Goal: Information Seeking & Learning: Learn about a topic

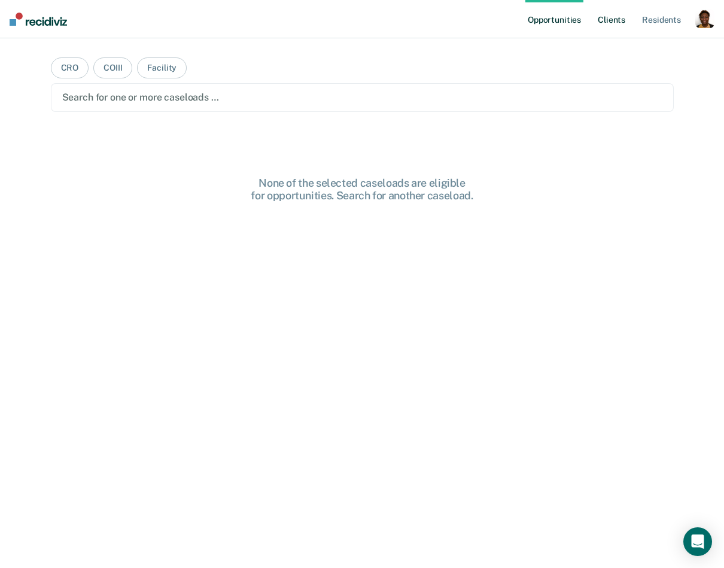
drag, startPoint x: 709, startPoint y: 25, endPoint x: 597, endPoint y: 35, distance: 113.0
click at [708, 25] on div "button" at bounding box center [705, 18] width 19 height 19
click at [633, 50] on link "Profile" at bounding box center [657, 49] width 96 height 10
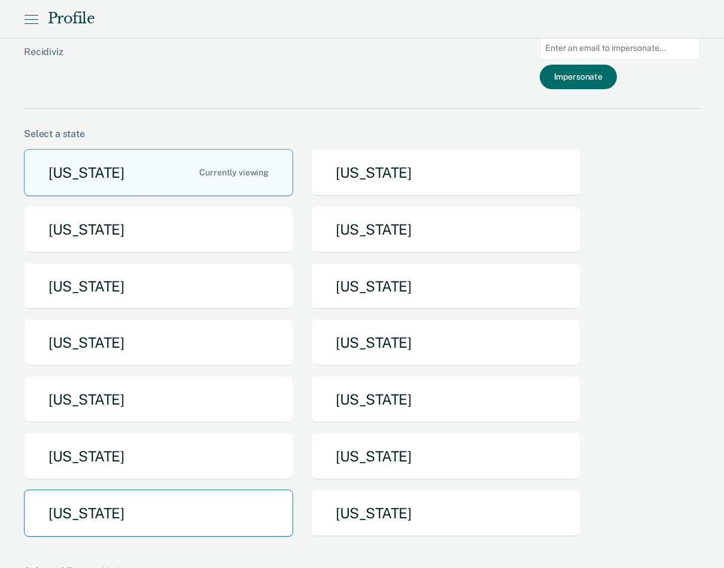
click at [212, 532] on button "[US_STATE]" at bounding box center [158, 513] width 269 height 47
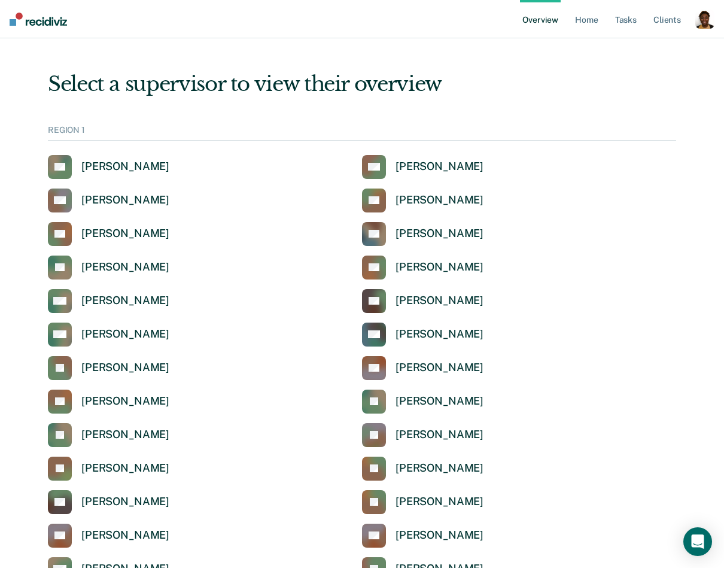
drag, startPoint x: 700, startPoint y: 25, endPoint x: 715, endPoint y: 60, distance: 39.1
click at [697, 32] on div "Overview Home Tasks Client s Profile How it works Log Out" at bounding box center [617, 19] width 195 height 38
drag, startPoint x: 705, startPoint y: 26, endPoint x: 672, endPoint y: 50, distance: 41.5
click at [705, 26] on div "button" at bounding box center [705, 19] width 19 height 19
click at [674, 48] on link "Profile" at bounding box center [657, 48] width 96 height 10
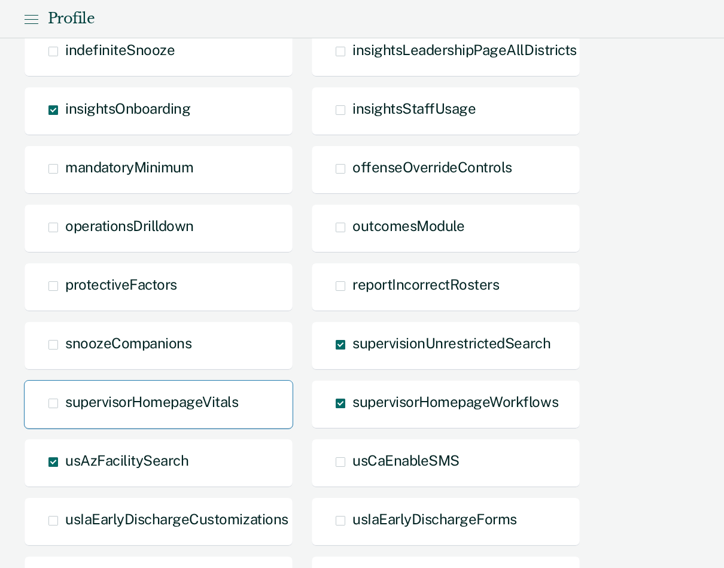
scroll to position [749, 0]
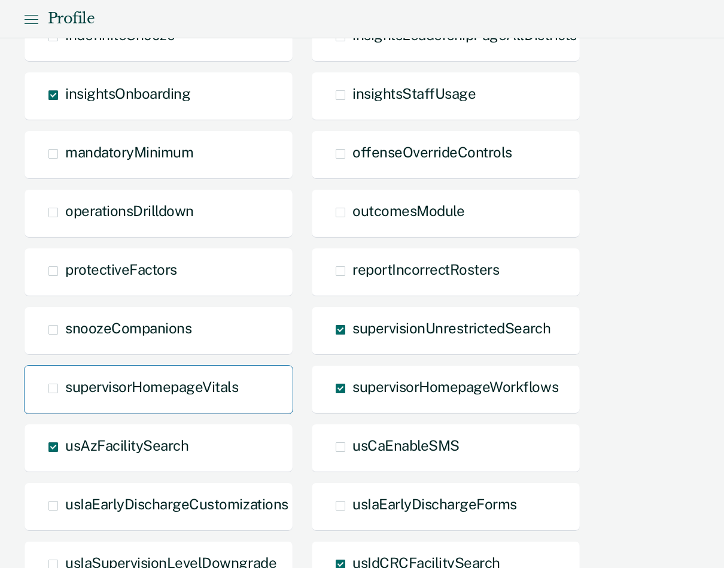
click at [111, 374] on div "supervisorHomepageVitals" at bounding box center [158, 389] width 269 height 49
click at [86, 386] on span "supervisorHomepageVitals" at bounding box center [151, 386] width 173 height 17
click at [65, 397] on input "supervisorHomepageVitals" at bounding box center [65, 397] width 0 height 0
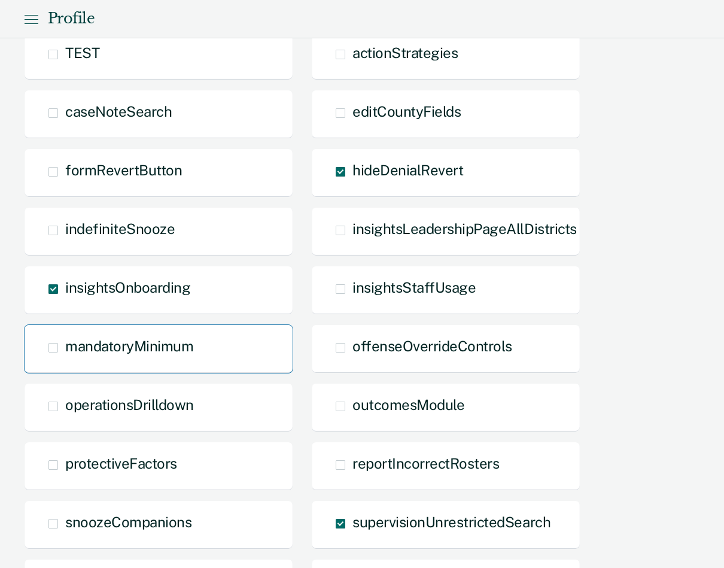
scroll to position [555, 0]
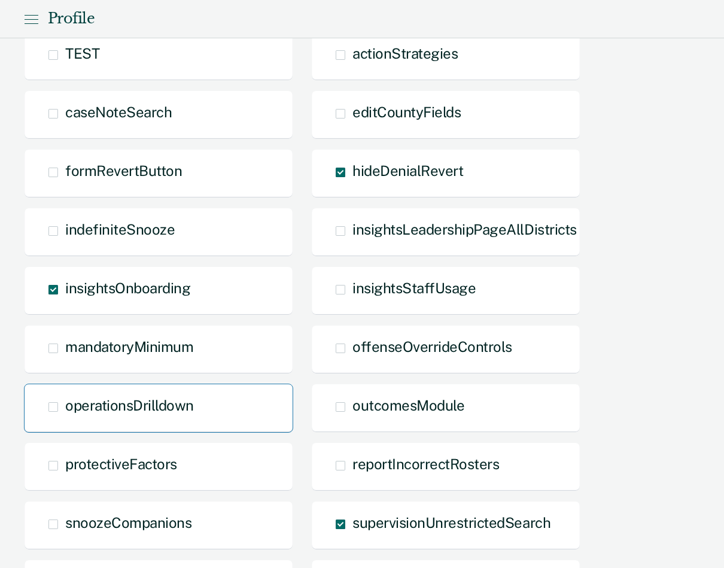
click at [168, 402] on span "operationsDrilldown" at bounding box center [129, 405] width 129 height 17
click at [65, 416] on input "operationsDrilldown" at bounding box center [65, 416] width 0 height 0
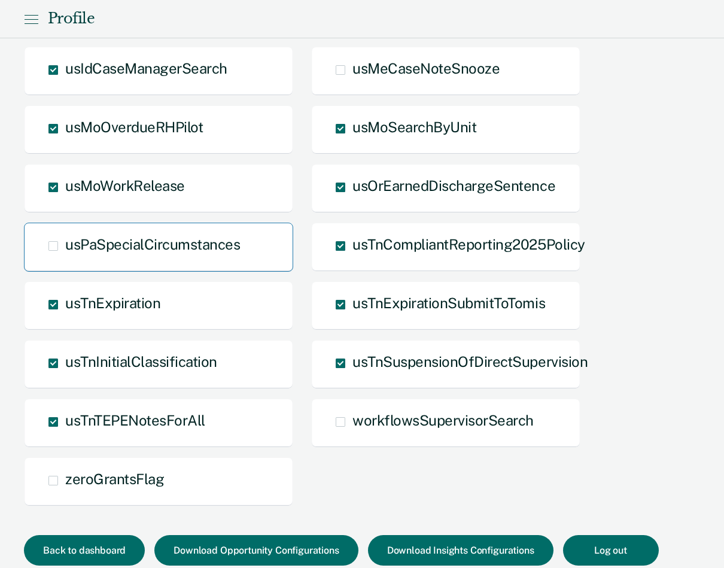
scroll to position [1349, 0]
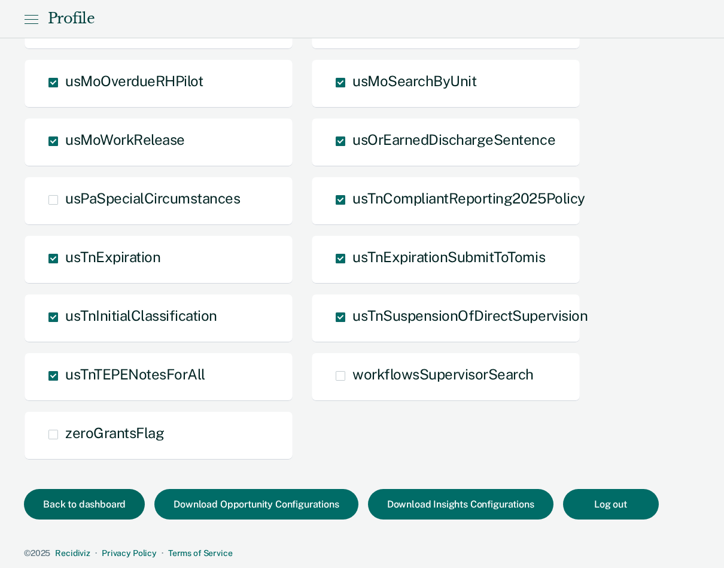
click at [76, 495] on button "Back to dashboard" at bounding box center [84, 504] width 121 height 31
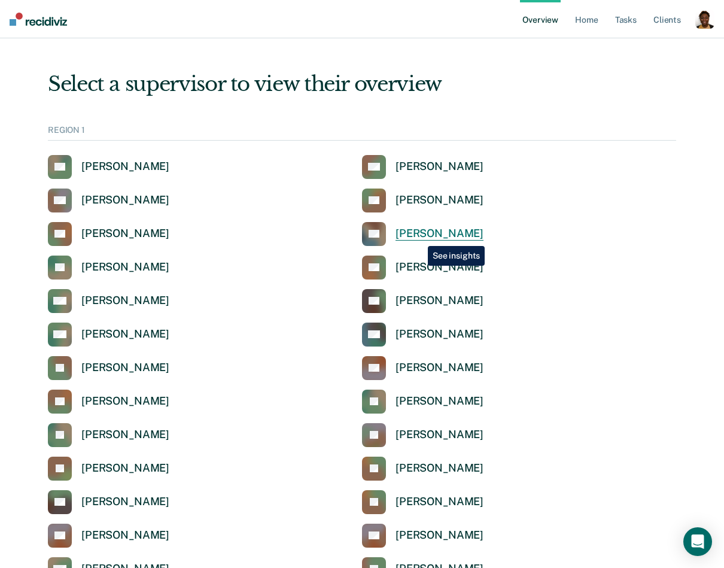
click at [419, 237] on div "[PERSON_NAME]" at bounding box center [440, 234] width 88 height 14
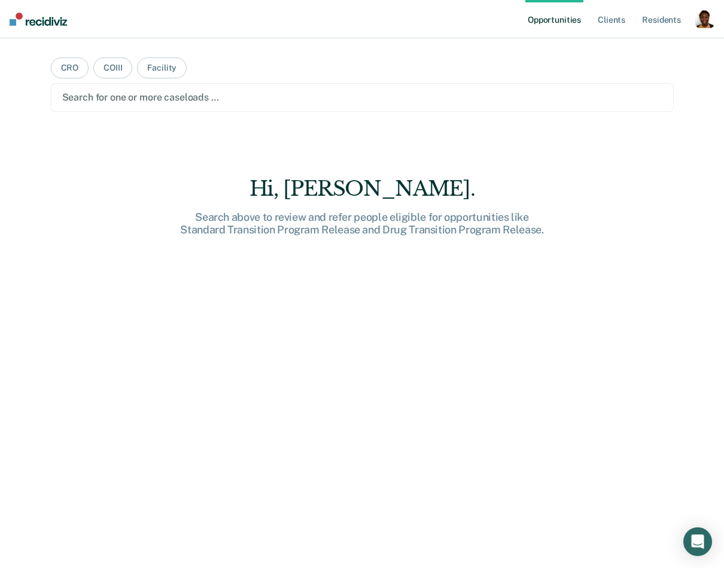
drag, startPoint x: 690, startPoint y: 36, endPoint x: 684, endPoint y: 44, distance: 10.2
click at [684, 44] on div "Opportunities Client s Resident s Profile How it works Log Out CRO COIII Facili…" at bounding box center [362, 284] width 724 height 568
drag, startPoint x: 702, startPoint y: 21, endPoint x: 636, endPoint y: 52, distance: 72.3
click at [702, 21] on div "button" at bounding box center [705, 18] width 19 height 19
click at [635, 53] on link "Profile" at bounding box center [657, 49] width 96 height 10
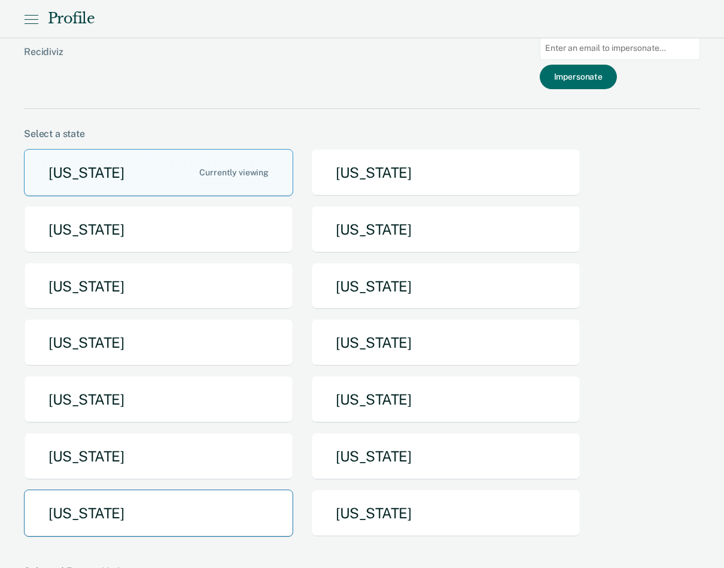
click at [166, 506] on button "[US_STATE]" at bounding box center [158, 513] width 269 height 47
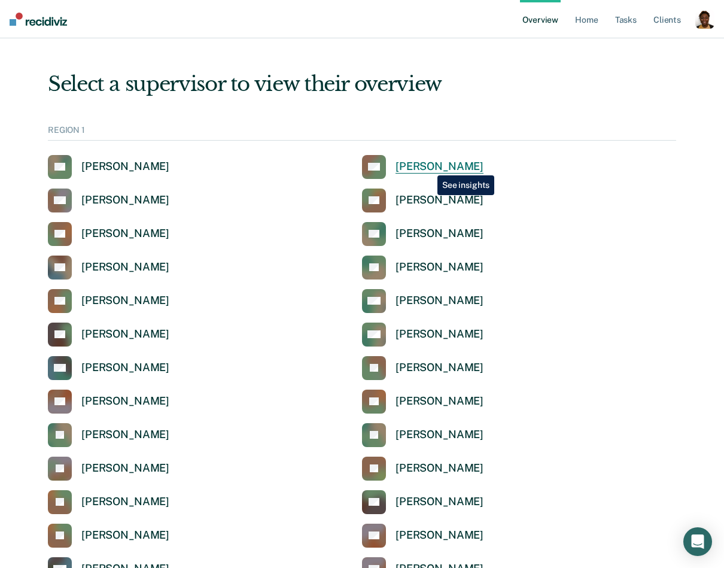
click at [429, 166] on div "[PERSON_NAME]" at bounding box center [440, 167] width 88 height 14
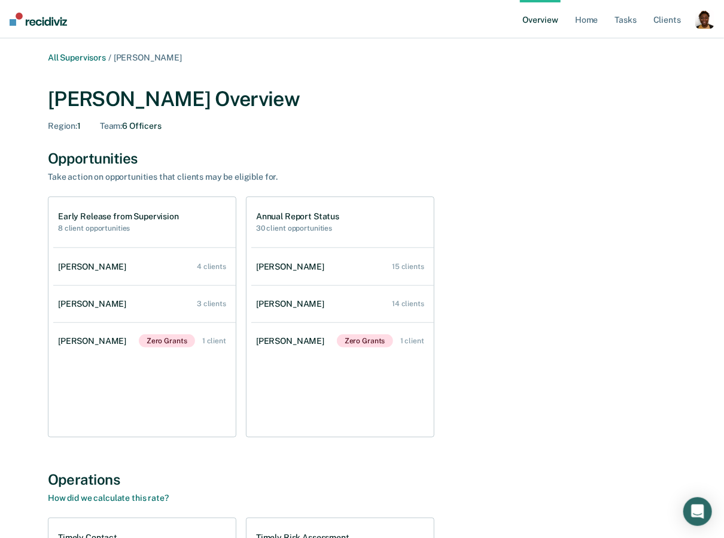
click at [338, 171] on div "Opportunities Take action on opportunities that clients may be eligible for." at bounding box center [362, 166] width 629 height 32
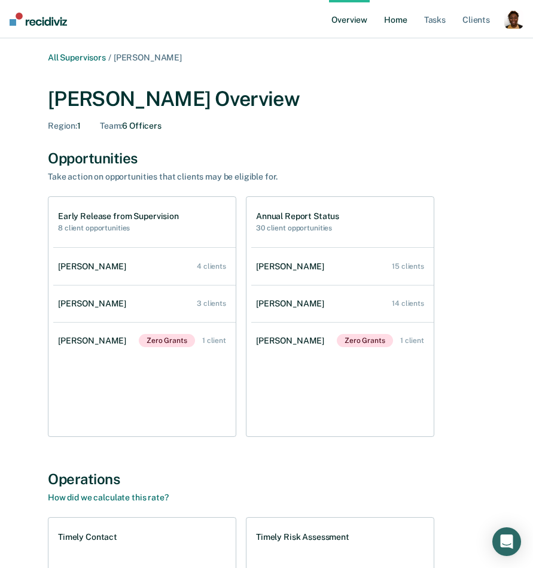
click at [404, 22] on link "Home" at bounding box center [396, 19] width 28 height 38
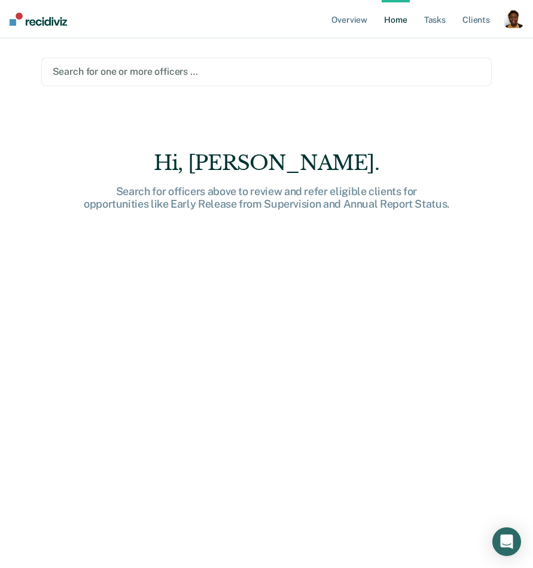
click at [105, 79] on div "Search for one or more officers …" at bounding box center [266, 71] width 431 height 16
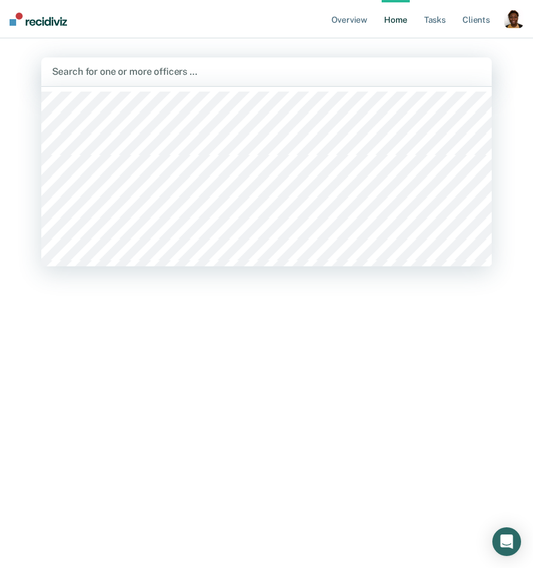
click at [116, 74] on div at bounding box center [267, 72] width 430 height 14
type input "a"
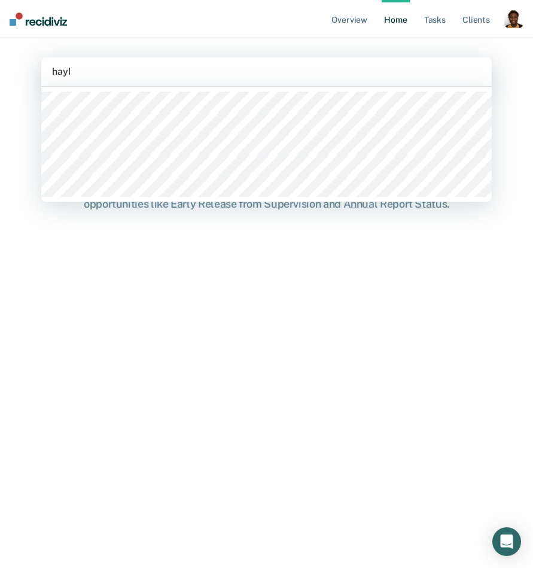
type input "[PERSON_NAME]"
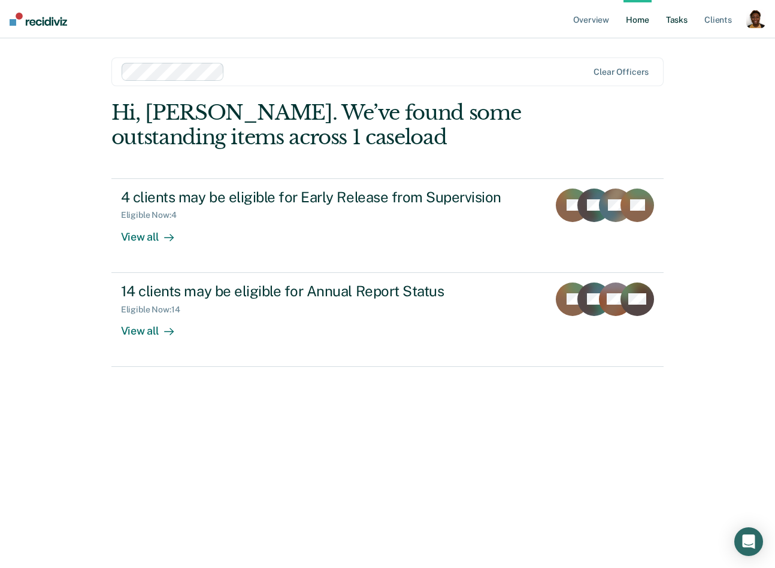
click at [680, 22] on link "Tasks" at bounding box center [676, 19] width 26 height 38
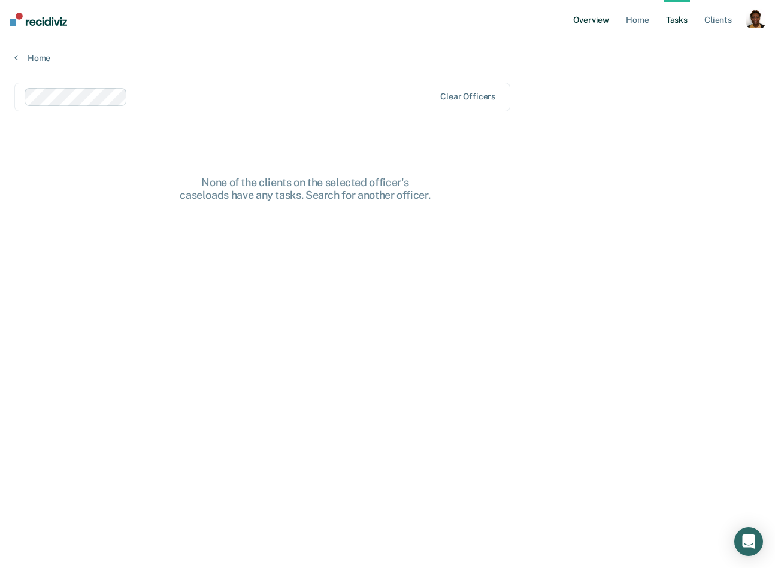
click at [593, 19] on link "Overview" at bounding box center [590, 19] width 41 height 38
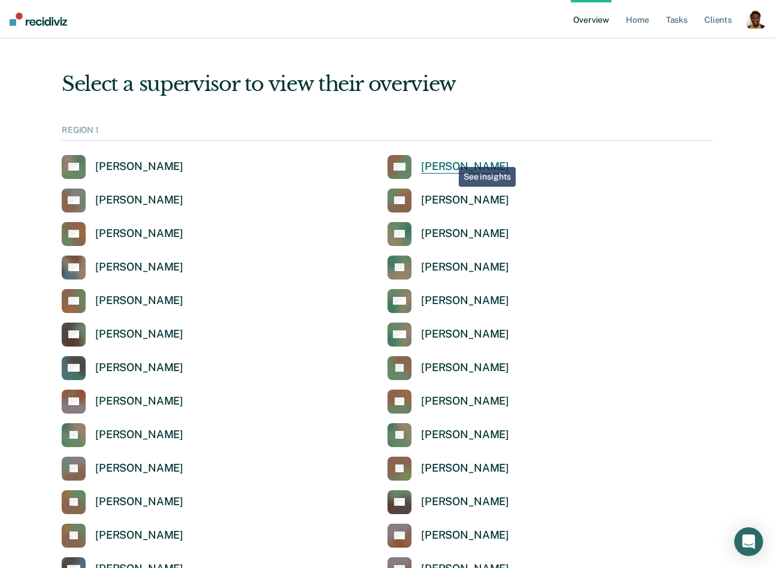
click at [450, 158] on link "AG [PERSON_NAME]" at bounding box center [448, 167] width 122 height 24
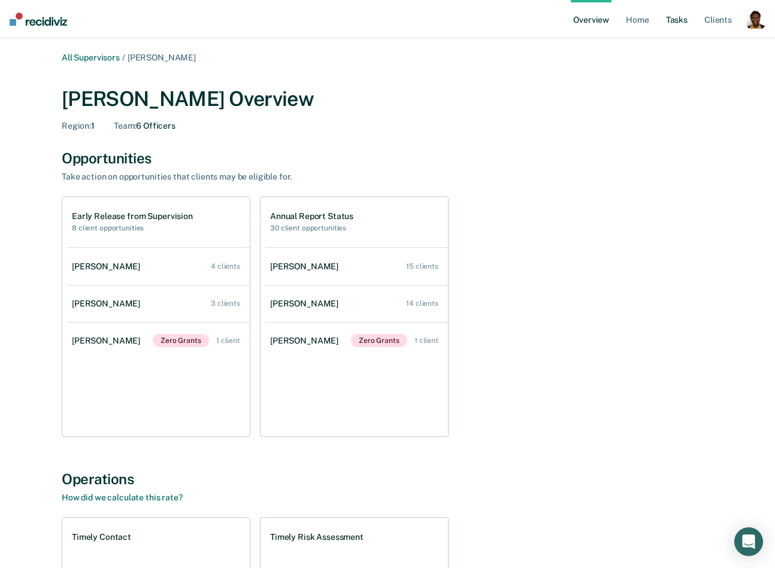
click at [680, 26] on link "Tasks" at bounding box center [676, 19] width 26 height 38
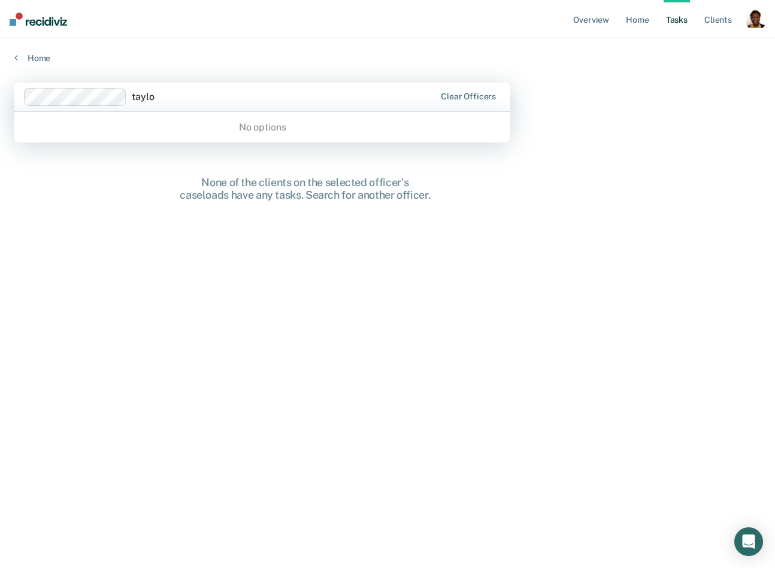
type input "[PERSON_NAME]"
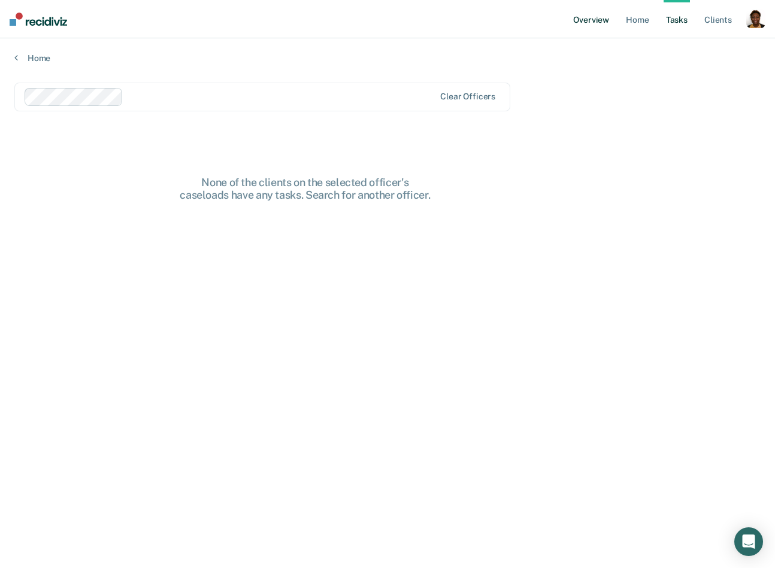
click at [590, 18] on link "Overview" at bounding box center [590, 19] width 41 height 38
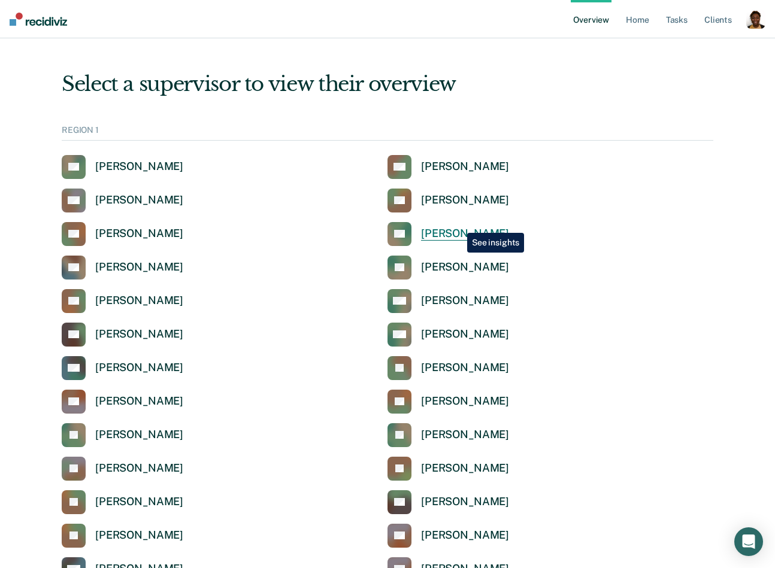
click at [458, 224] on link "AC [PERSON_NAME]" at bounding box center [448, 234] width 122 height 24
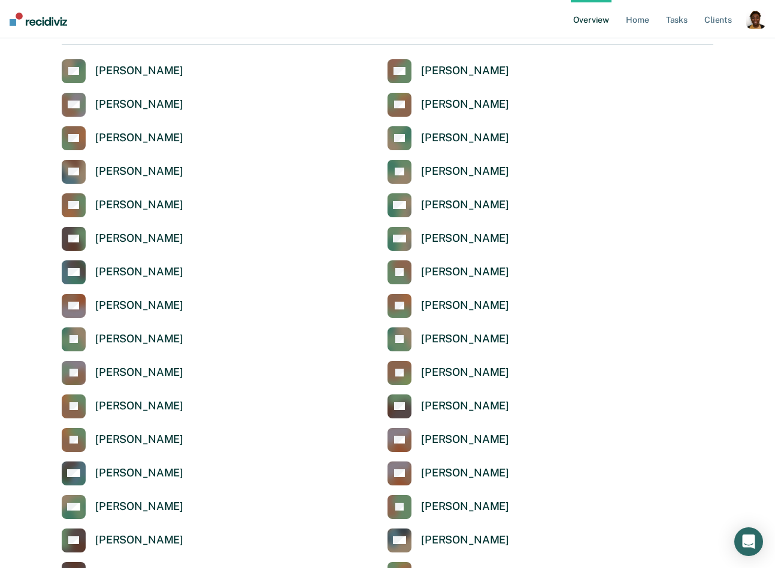
scroll to position [257, 0]
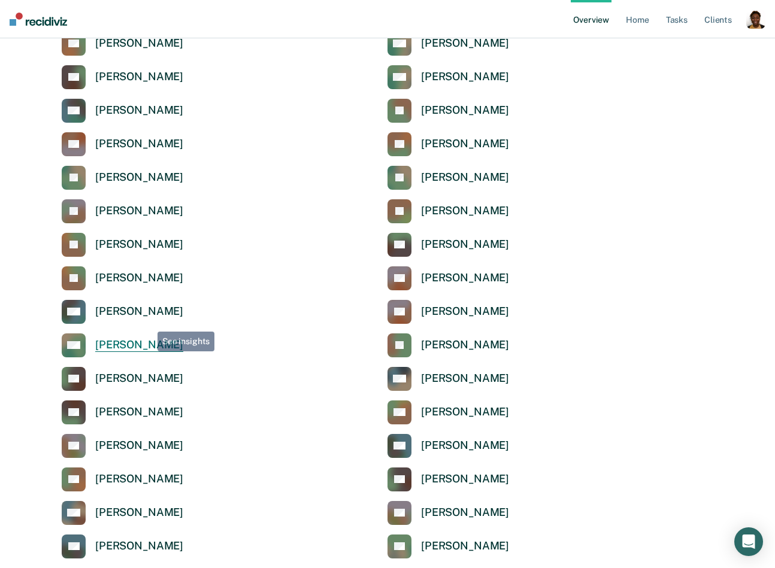
click at [138, 338] on div "[PERSON_NAME]" at bounding box center [139, 345] width 88 height 14
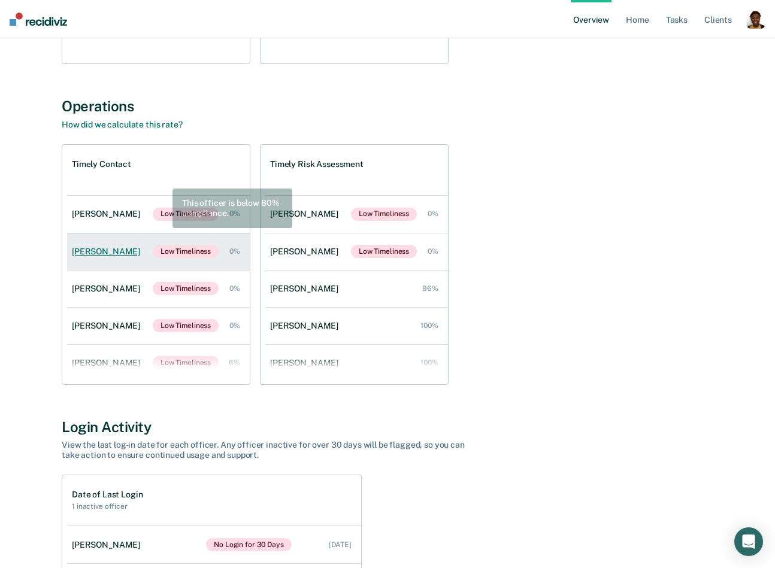
scroll to position [163, 0]
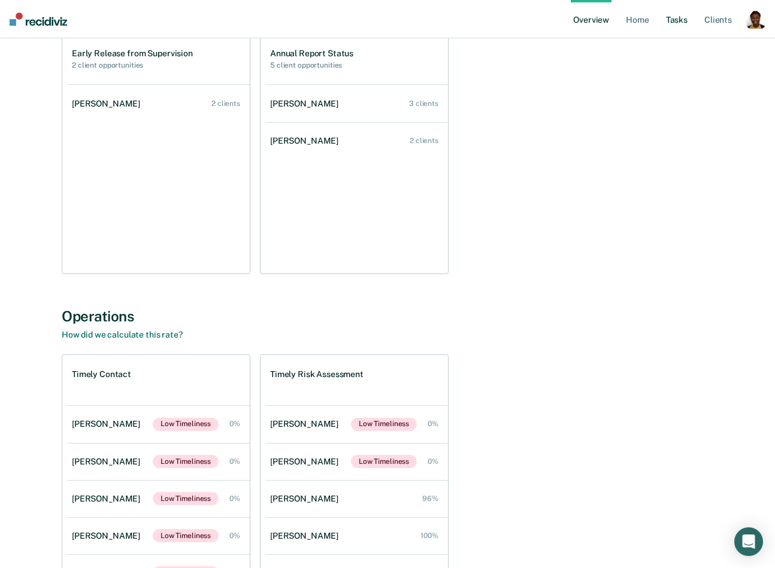
click at [669, 20] on link "Tasks" at bounding box center [676, 19] width 26 height 38
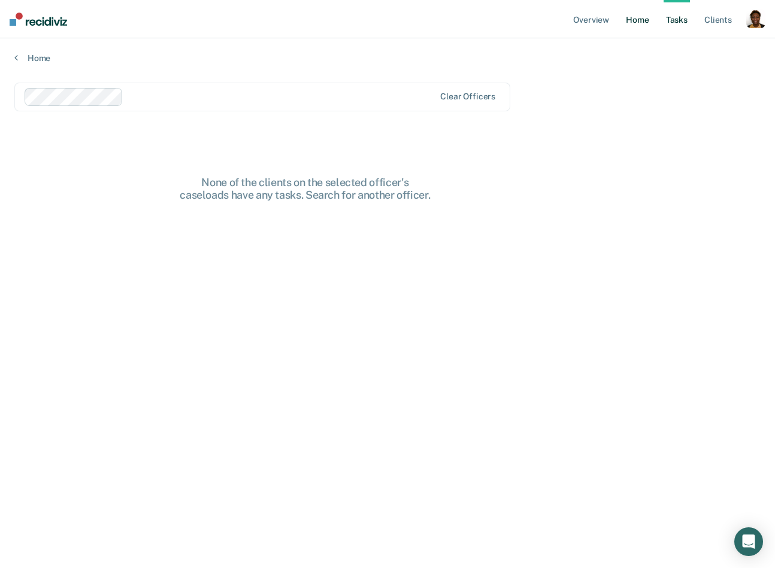
click at [637, 28] on link "Home" at bounding box center [637, 19] width 28 height 38
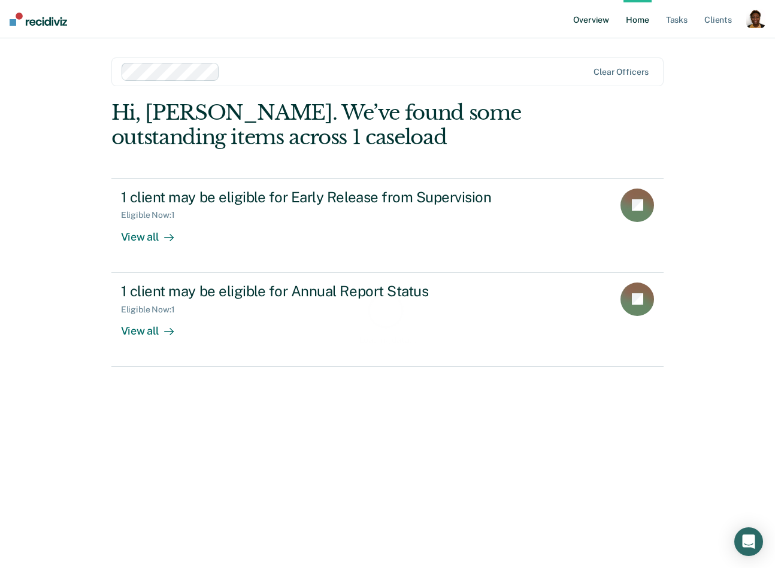
click at [600, 20] on link "Overview" at bounding box center [590, 19] width 41 height 38
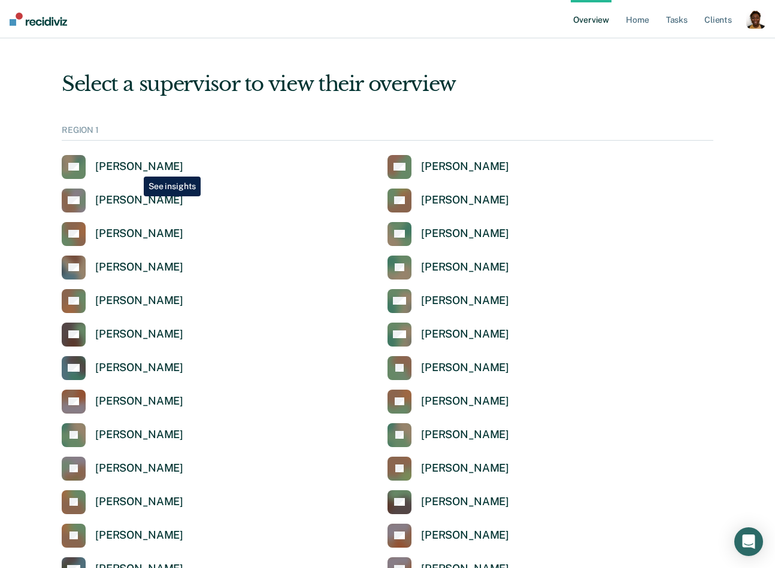
click at [135, 168] on div "[PERSON_NAME]" at bounding box center [139, 167] width 88 height 14
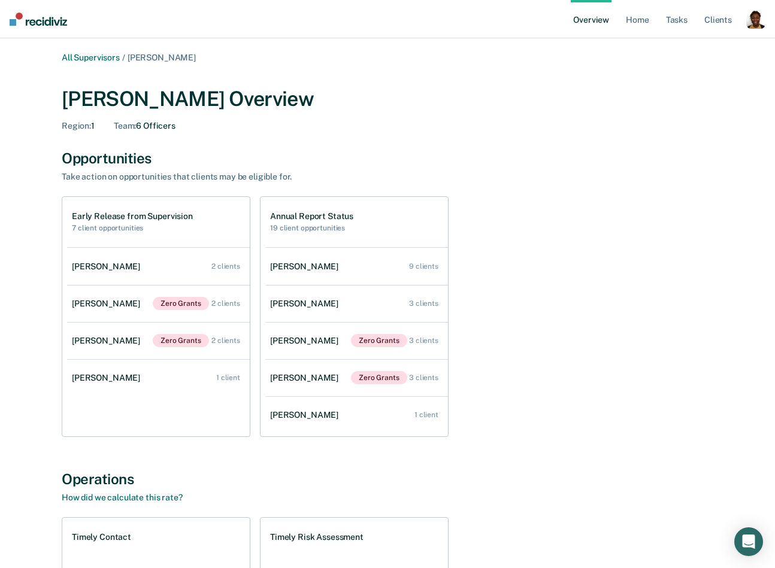
click at [690, 27] on ul "Overview Home Tasks Client s" at bounding box center [657, 19] width 175 height 38
click at [677, 24] on link "Tasks" at bounding box center [676, 19] width 26 height 38
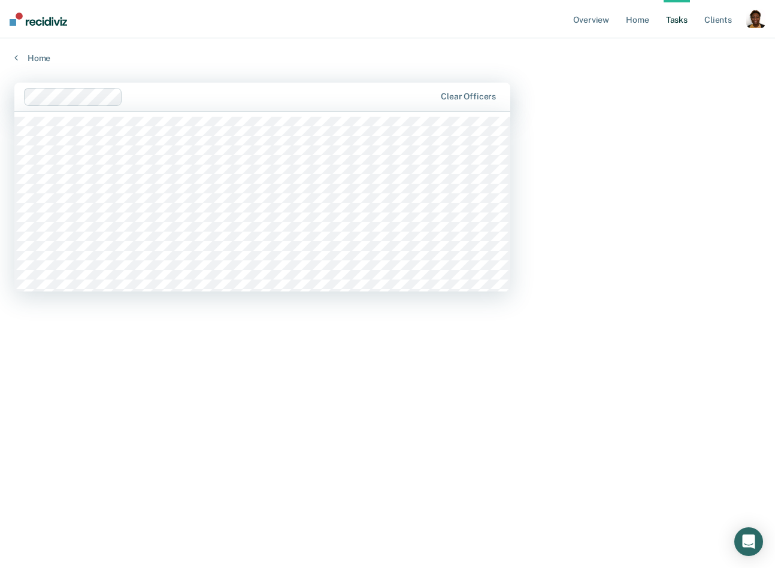
click at [352, 100] on div at bounding box center [280, 97] width 307 height 14
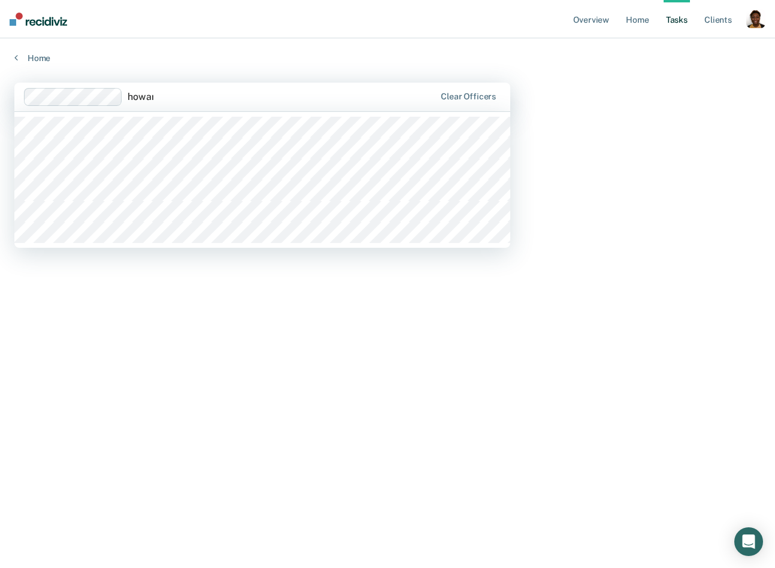
type input "[PERSON_NAME]"
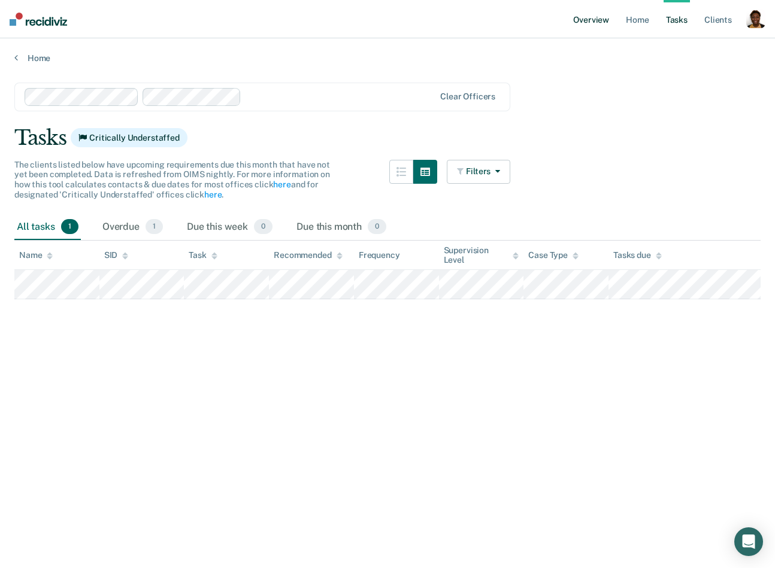
click at [603, 19] on link "Overview" at bounding box center [590, 19] width 41 height 38
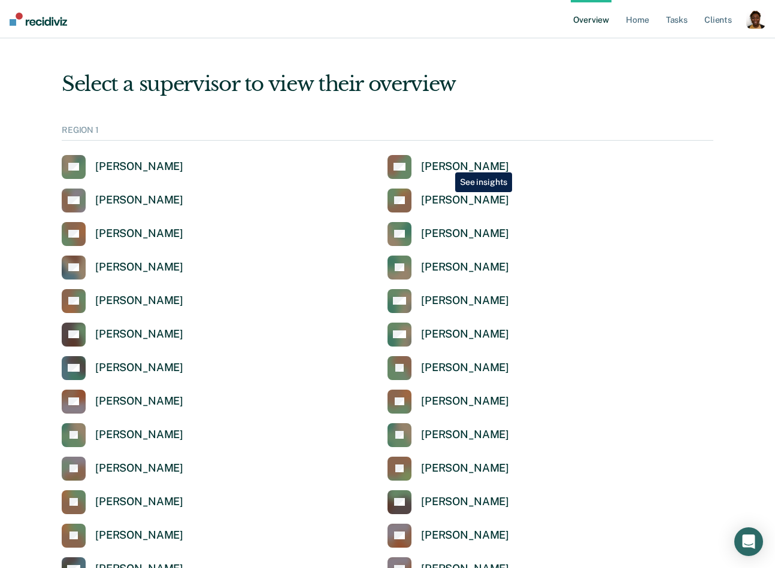
click at [446, 163] on div "[PERSON_NAME]" at bounding box center [465, 167] width 88 height 14
click at [135, 159] on link "AS [PERSON_NAME]" at bounding box center [123, 167] width 122 height 24
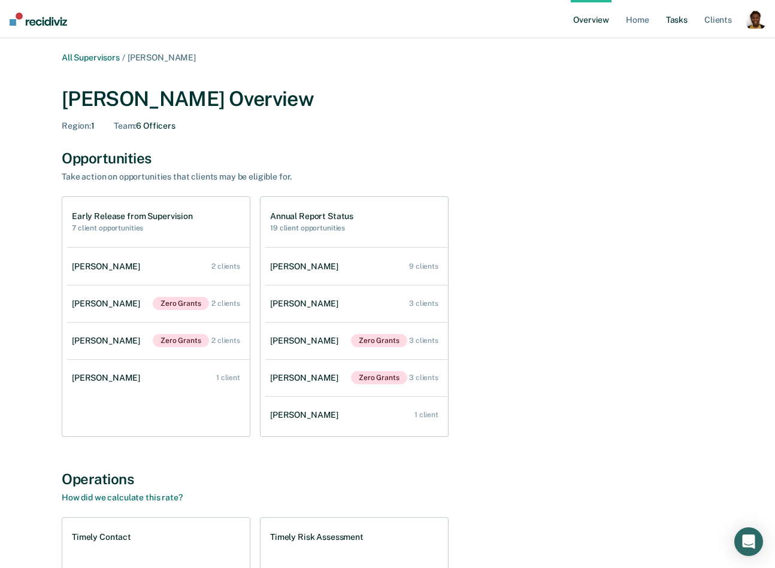
click at [675, 21] on link "Tasks" at bounding box center [676, 19] width 26 height 38
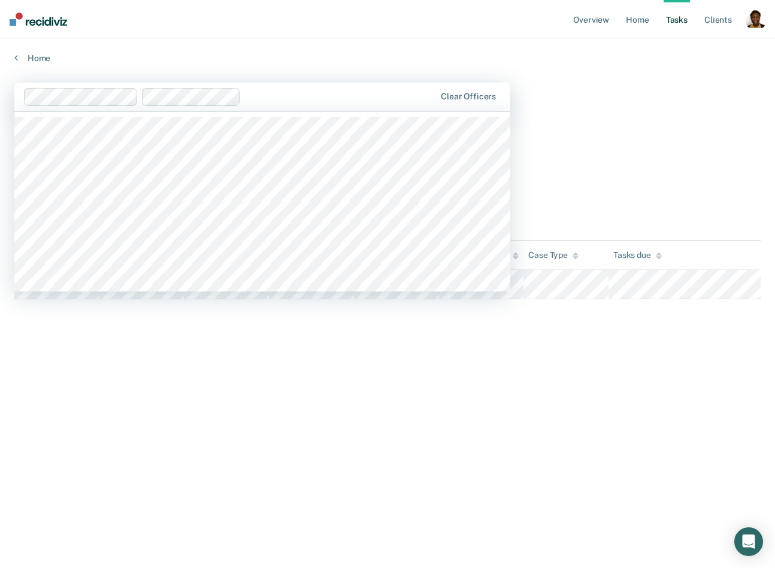
click at [301, 102] on div at bounding box center [339, 97] width 189 height 14
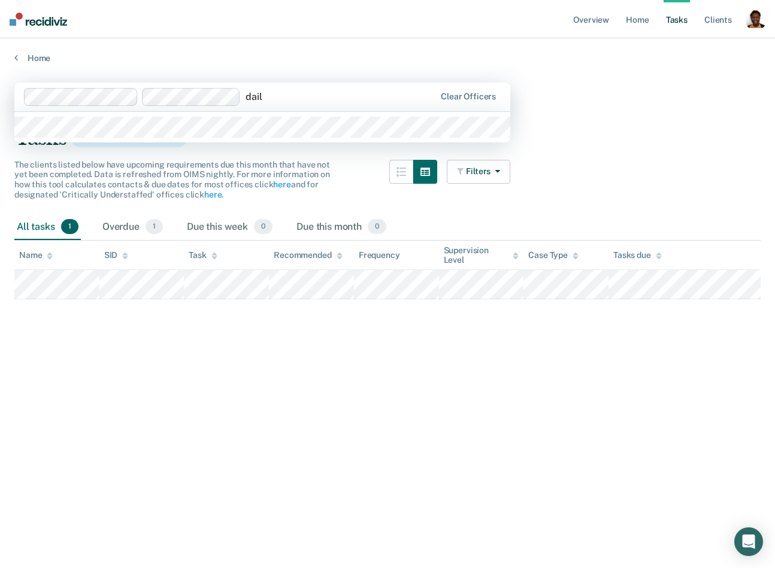
type input "daile"
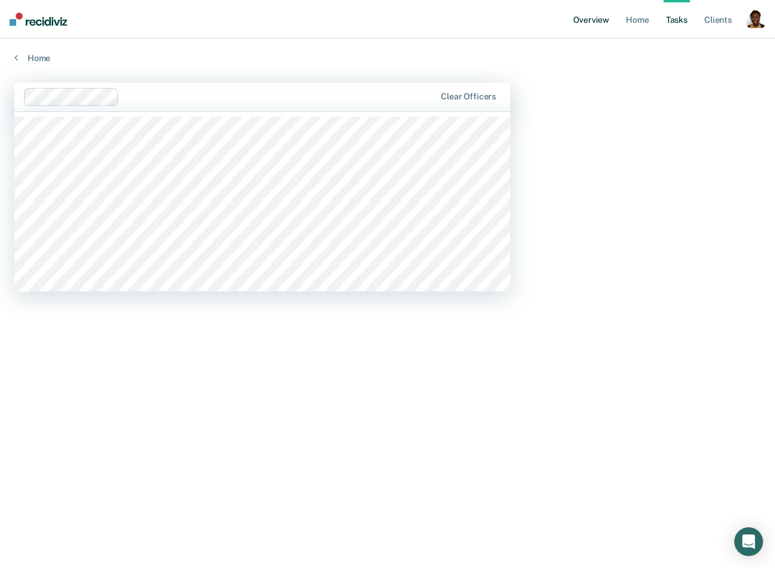
click at [580, 21] on link "Overview" at bounding box center [590, 19] width 41 height 38
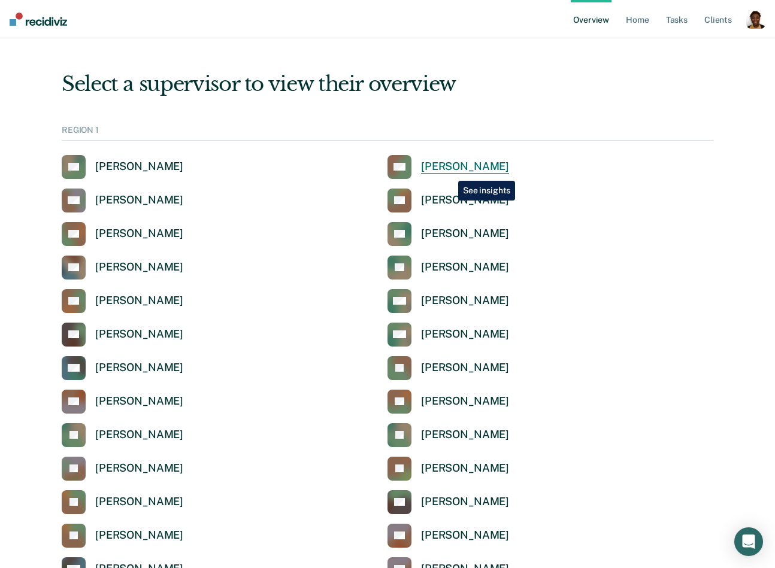
click at [449, 172] on div "[PERSON_NAME]" at bounding box center [465, 167] width 88 height 14
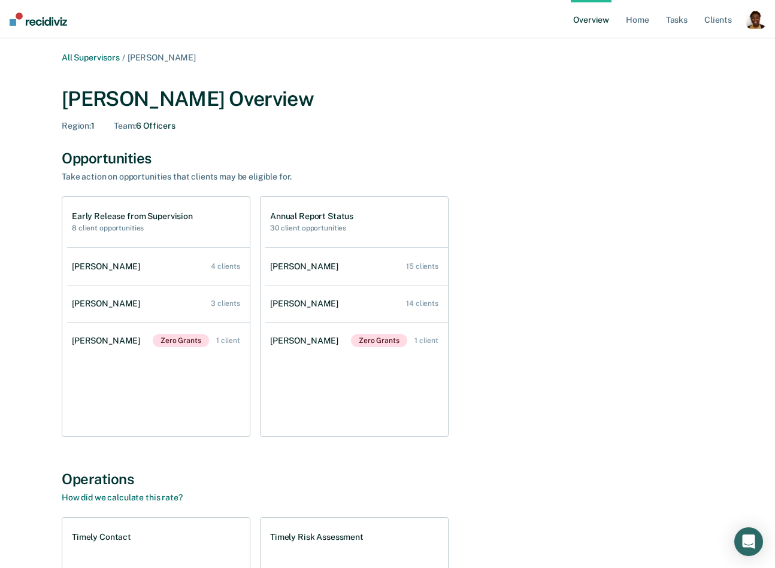
drag, startPoint x: 114, startPoint y: 60, endPoint x: 84, endPoint y: 84, distance: 37.5
click at [110, 53] on link "All Supervisors" at bounding box center [91, 58] width 58 height 10
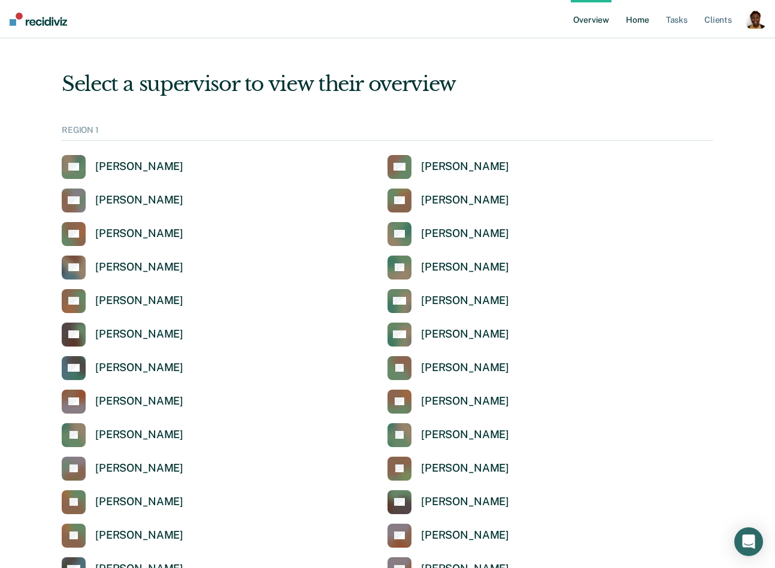
click at [631, 14] on link "Home" at bounding box center [637, 19] width 28 height 38
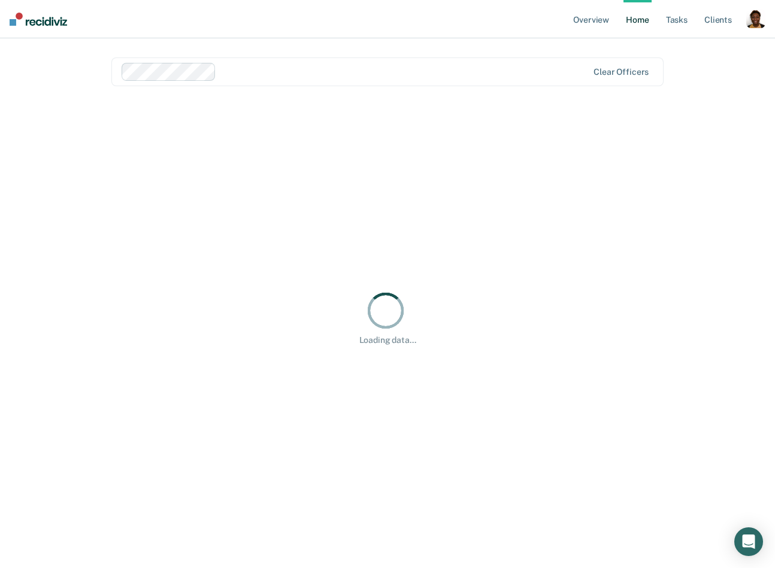
drag, startPoint x: 272, startPoint y: 104, endPoint x: 277, endPoint y: 98, distance: 7.2
click at [272, 104] on div "Loading data..." at bounding box center [387, 318] width 552 height 434
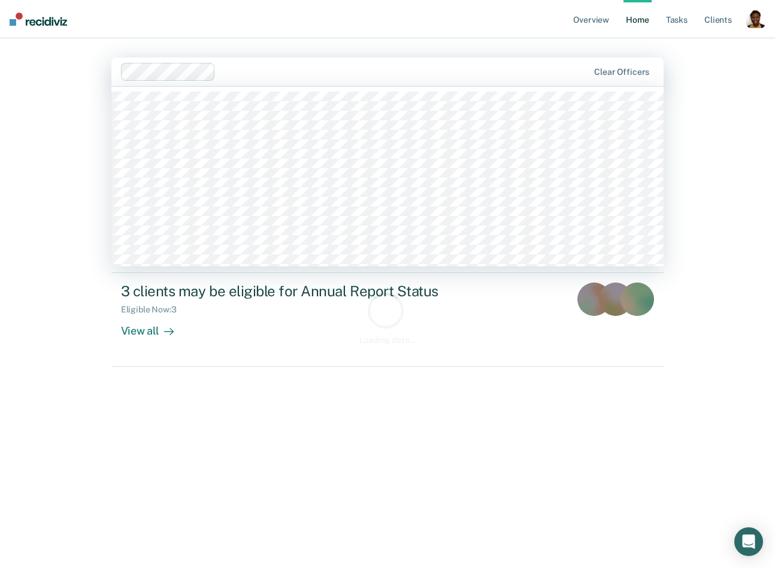
click at [306, 76] on div at bounding box center [404, 72] width 368 height 14
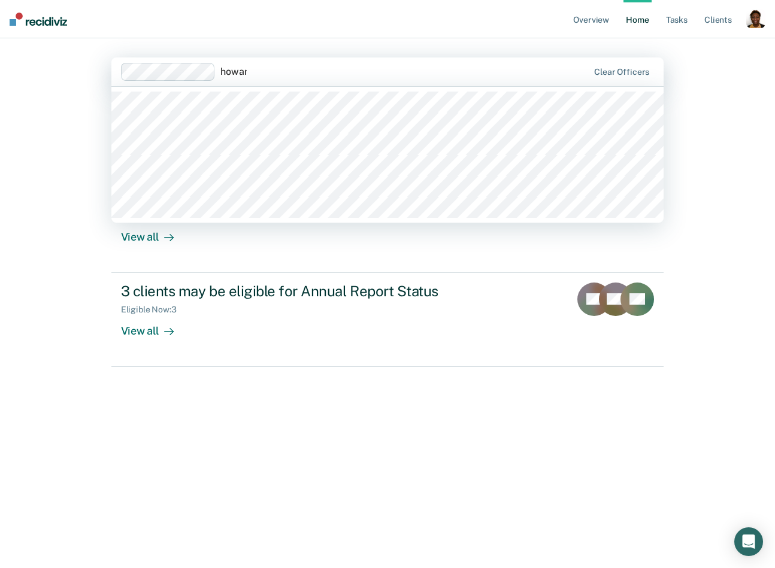
type input "[PERSON_NAME]"
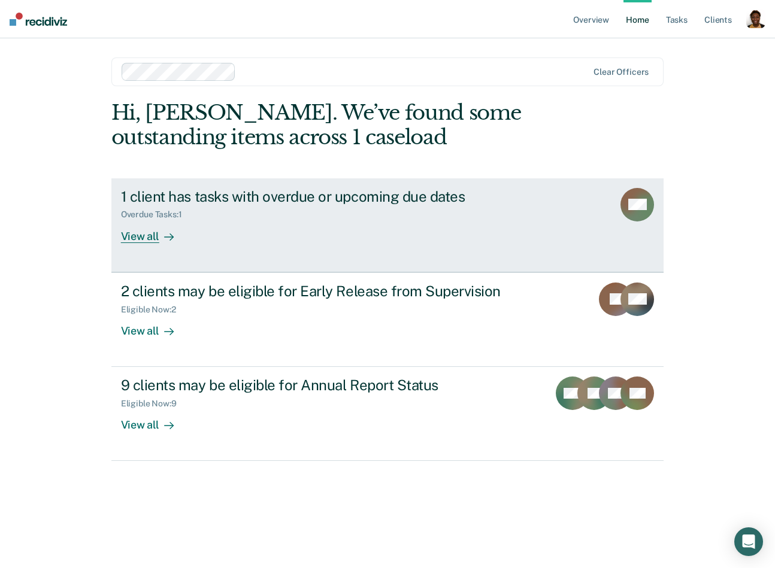
click at [153, 231] on div "View all" at bounding box center [154, 231] width 67 height 23
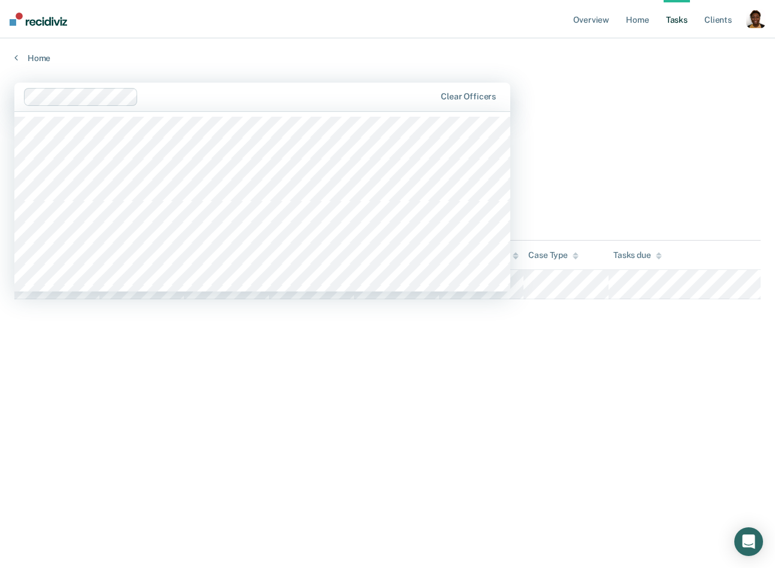
click at [299, 98] on div at bounding box center [289, 97] width 292 height 14
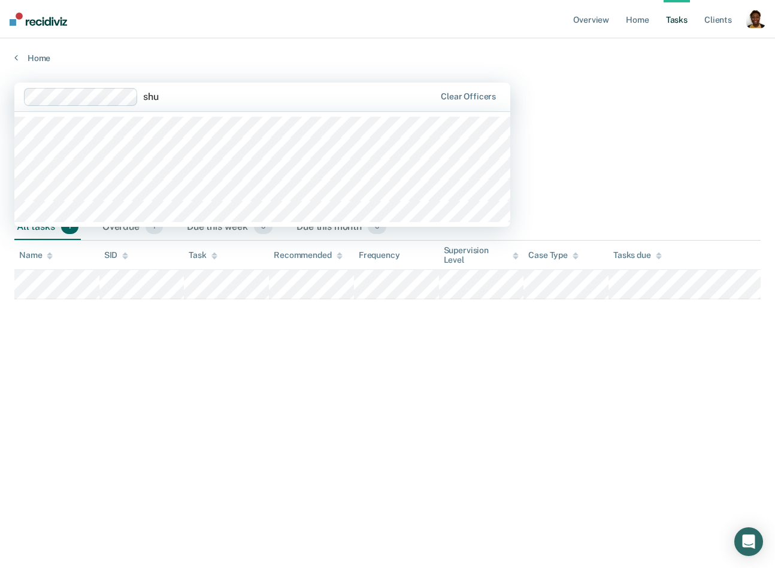
type input "shum"
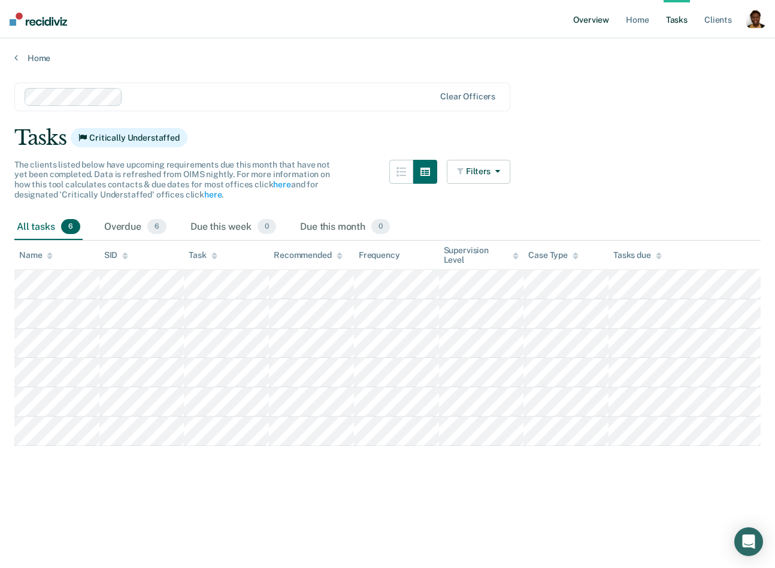
click at [578, 11] on link "Overview" at bounding box center [590, 19] width 41 height 38
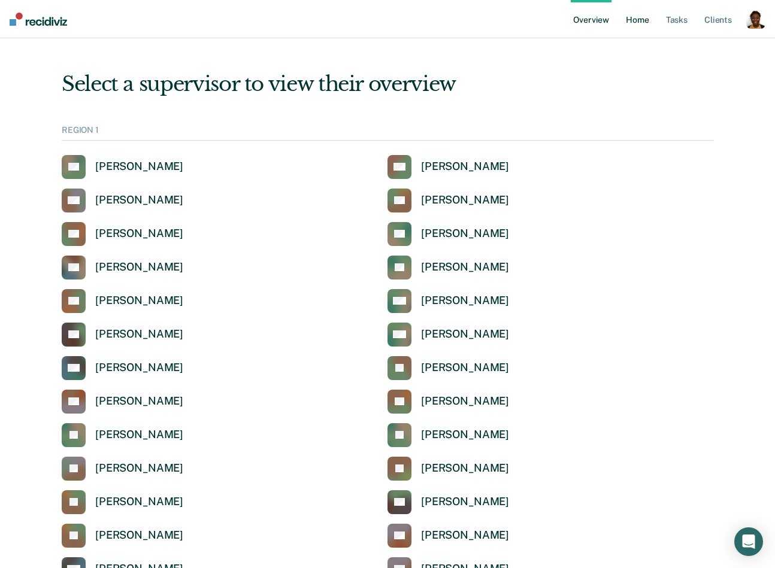
click at [649, 16] on link "Home" at bounding box center [637, 19] width 28 height 38
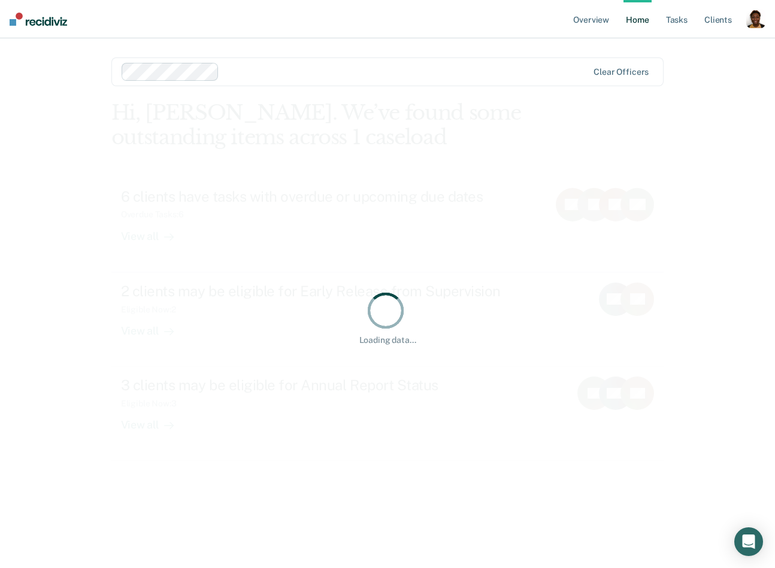
click at [539, 67] on div at bounding box center [405, 72] width 363 height 14
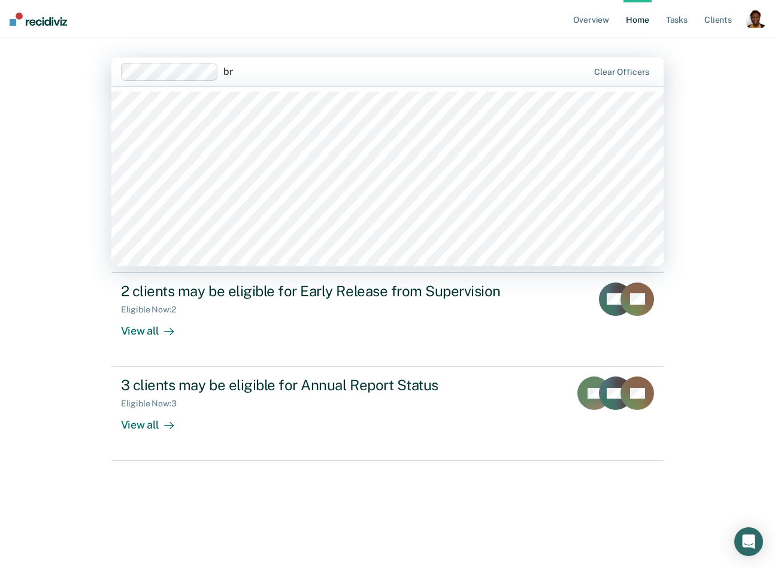
type input "bru"
type input "[PERSON_NAME]"
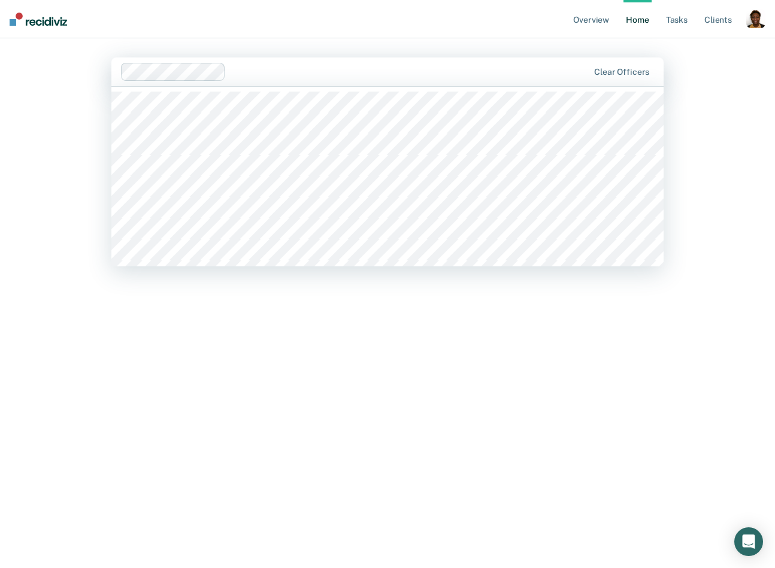
click at [335, 68] on div at bounding box center [408, 72] width 357 height 14
click at [708, 53] on div "Overview Home Tasks Client s Profile How it works Log Out option [PERSON_NAME],…" at bounding box center [387, 284] width 775 height 568
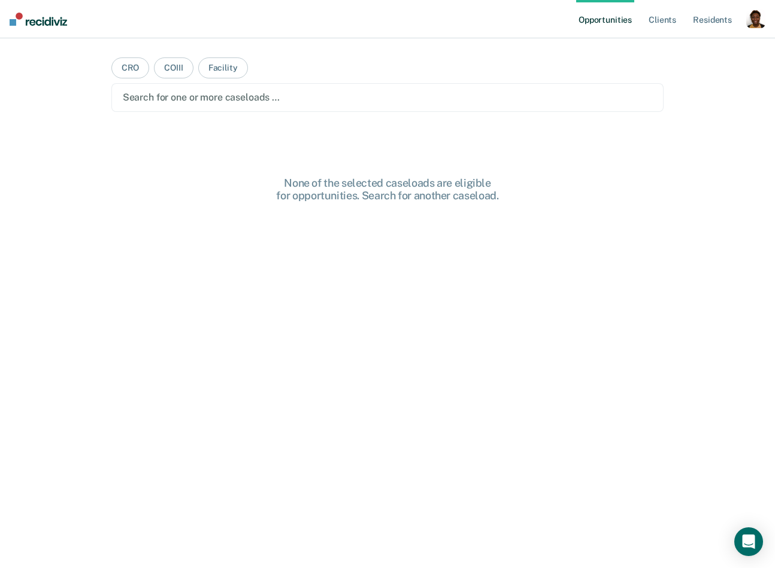
click at [747, 29] on div "Profile How it works Log Out" at bounding box center [755, 20] width 19 height 23
click at [753, 28] on div "Profile How it works Log Out" at bounding box center [755, 20] width 19 height 23
click at [760, 16] on div "button" at bounding box center [755, 18] width 19 height 19
click at [687, 49] on link "Profile" at bounding box center [707, 49] width 96 height 10
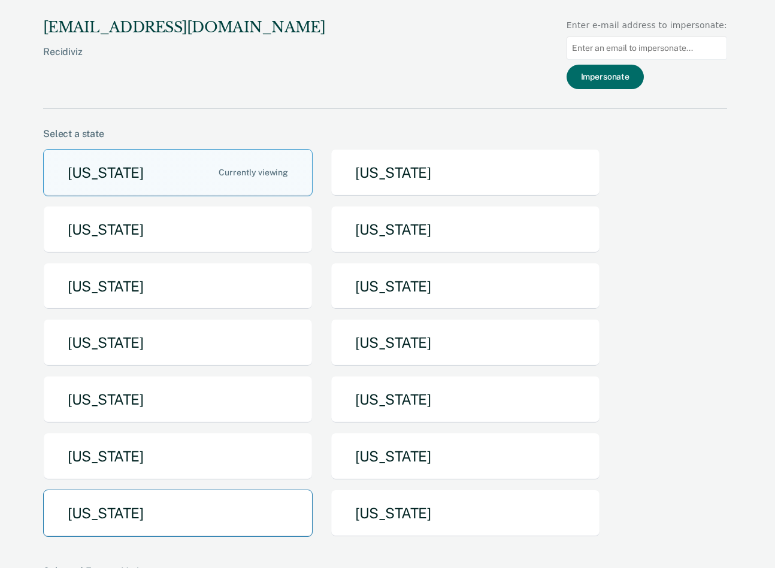
click at [150, 514] on button "[US_STATE]" at bounding box center [177, 513] width 269 height 47
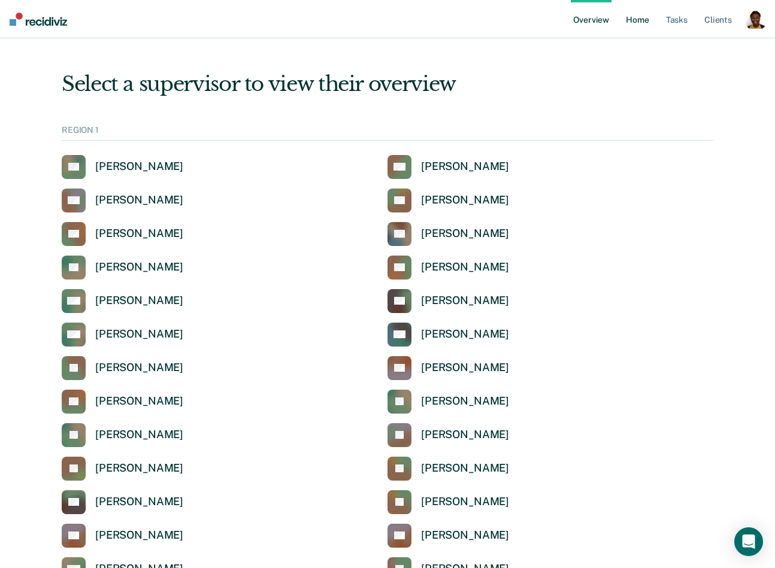
click at [645, 20] on link "Home" at bounding box center [637, 19] width 28 height 38
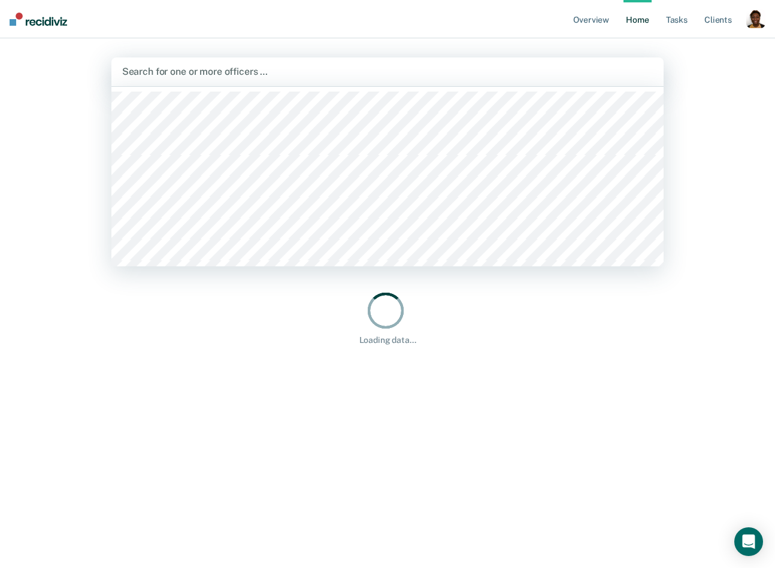
click at [197, 76] on div at bounding box center [387, 72] width 531 height 14
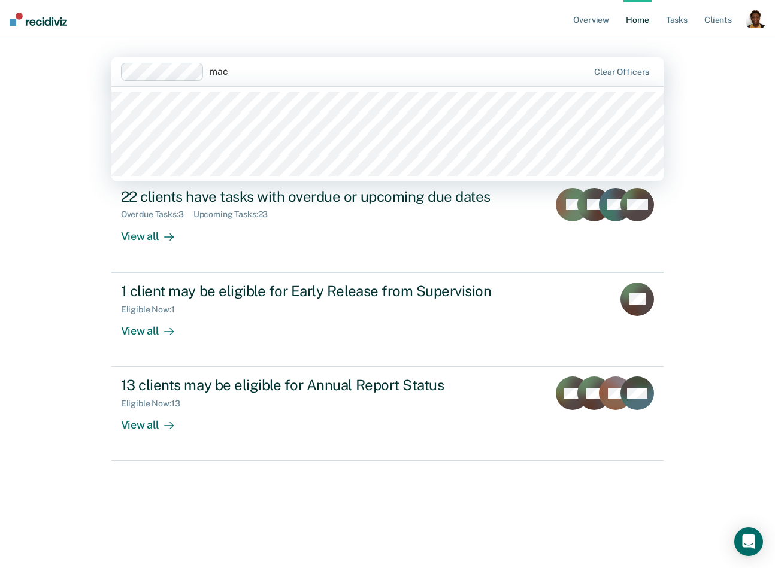
type input "[PERSON_NAME]"
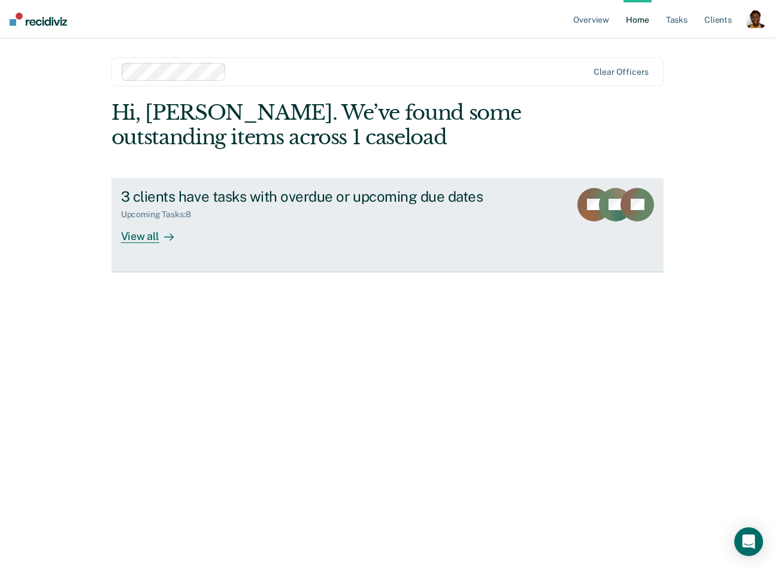
click at [162, 232] on div at bounding box center [166, 236] width 14 height 14
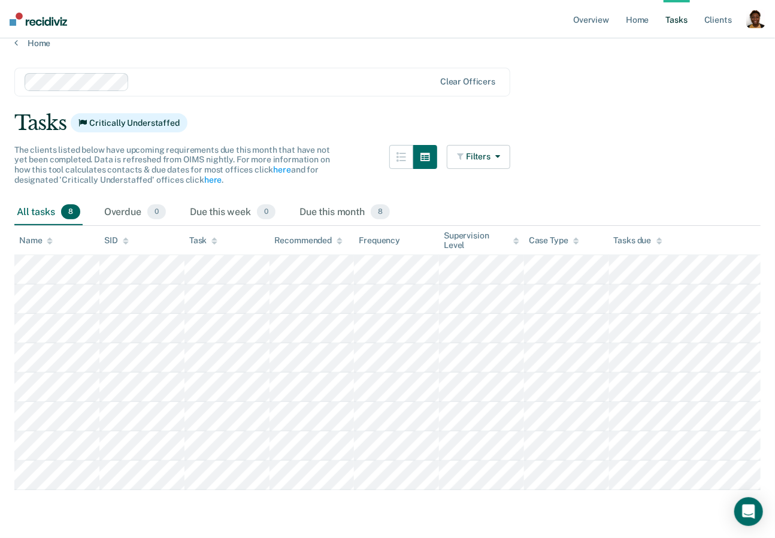
scroll to position [25, 0]
click at [584, 19] on link "Overview" at bounding box center [590, 19] width 41 height 38
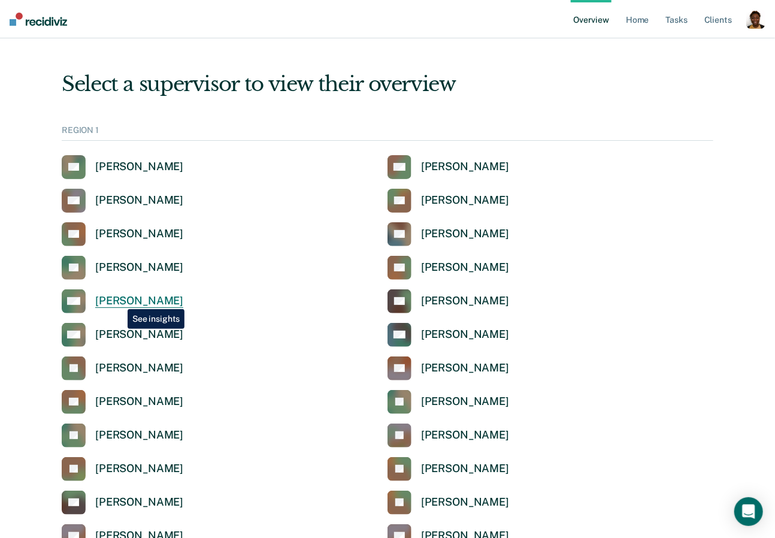
click at [119, 300] on div "[PERSON_NAME]" at bounding box center [139, 301] width 88 height 14
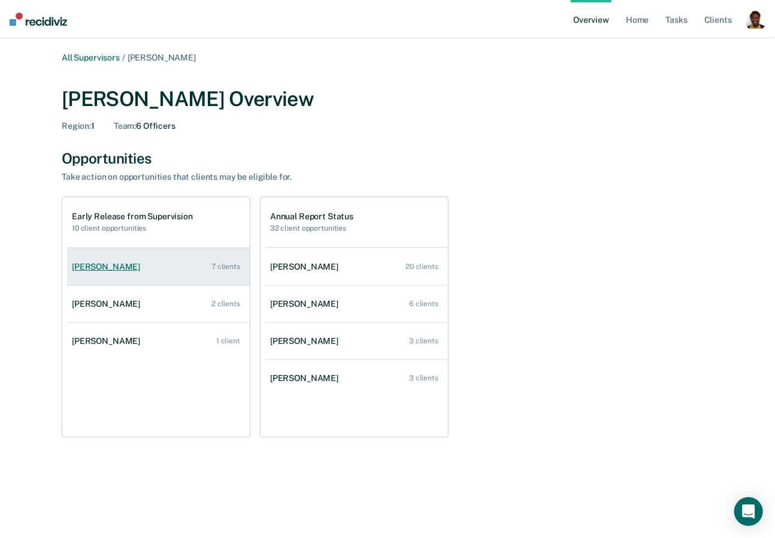
click at [99, 262] on div "Larry Willis" at bounding box center [108, 267] width 73 height 10
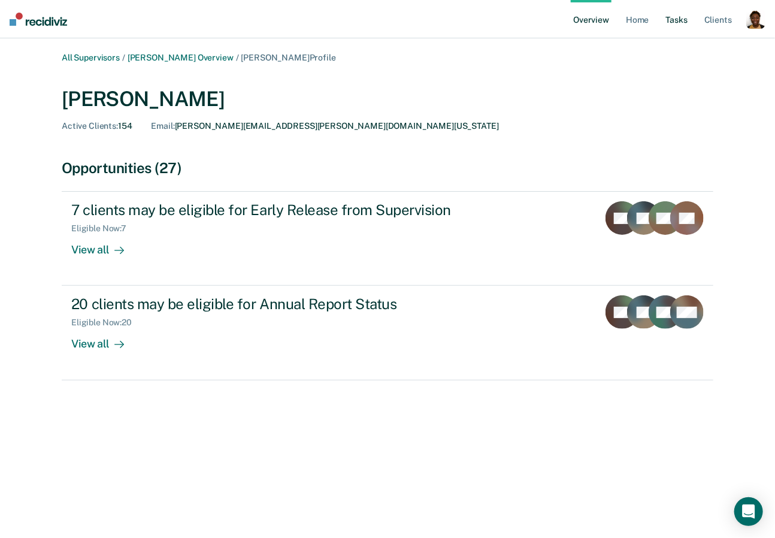
click at [676, 20] on link "Tasks" at bounding box center [676, 19] width 26 height 38
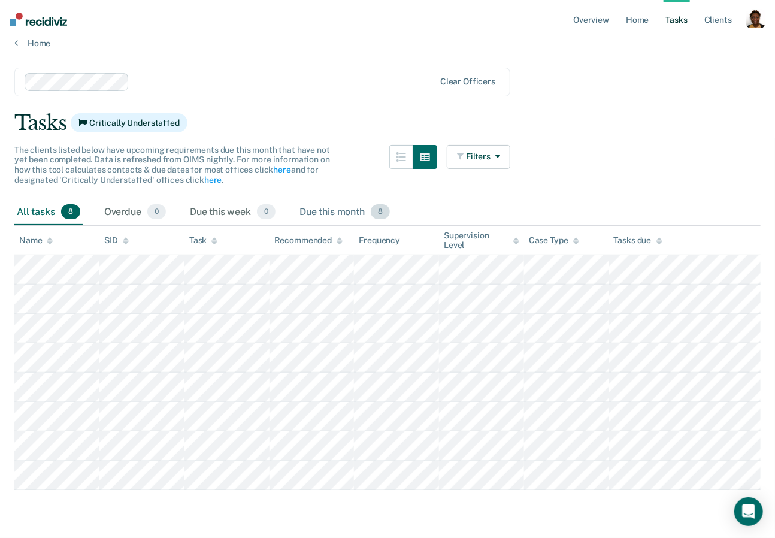
scroll to position [48, 0]
click at [538, 153] on main "Clear officers Tasks Critically Understaffed The clients listed below have upco…" at bounding box center [387, 290] width 775 height 485
click at [716, 19] on link "Client s" at bounding box center [718, 19] width 32 height 38
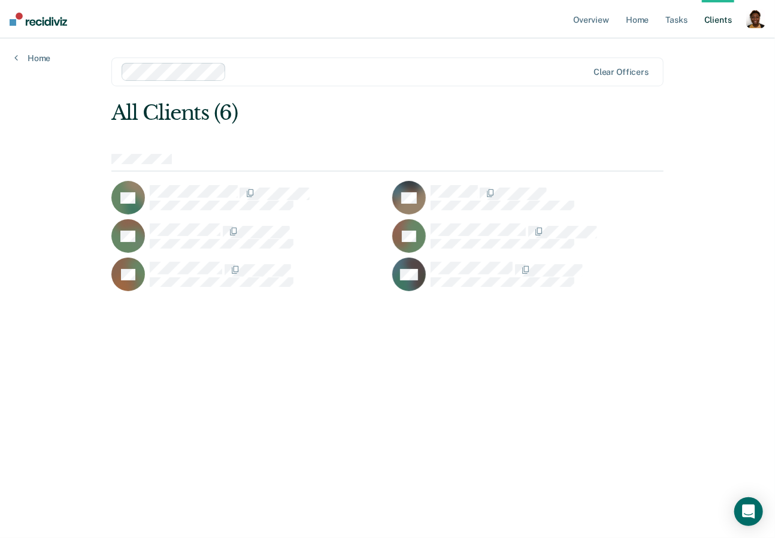
click at [385, 64] on div at bounding box center [355, 72] width 467 height 18
click at [584, 12] on link "Overview" at bounding box center [590, 19] width 41 height 38
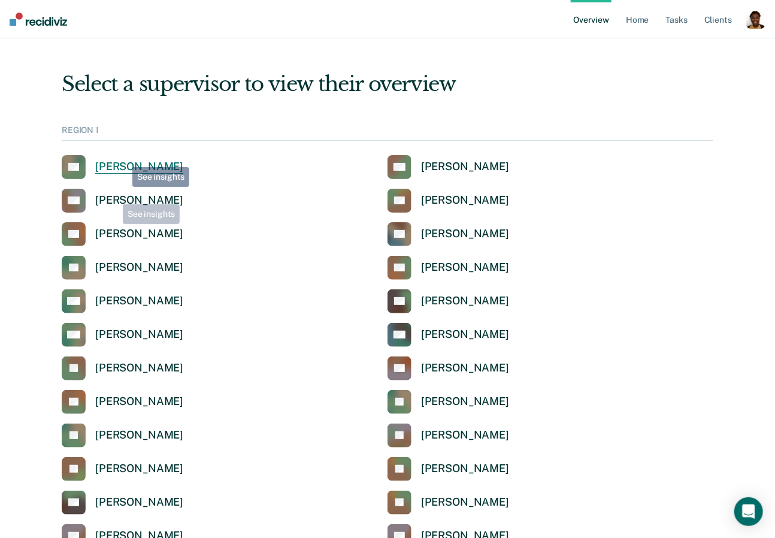
click at [123, 157] on link "AS [PERSON_NAME]" at bounding box center [123, 167] width 122 height 24
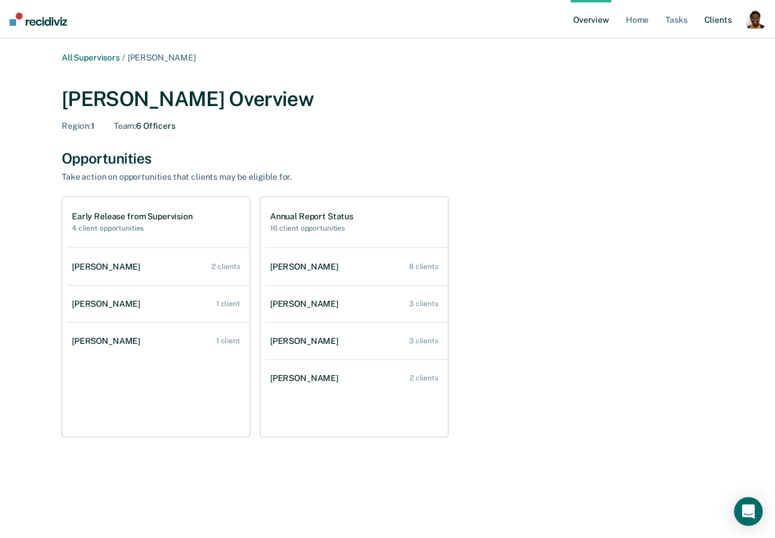
click at [719, 20] on link "Client s" at bounding box center [718, 19] width 32 height 38
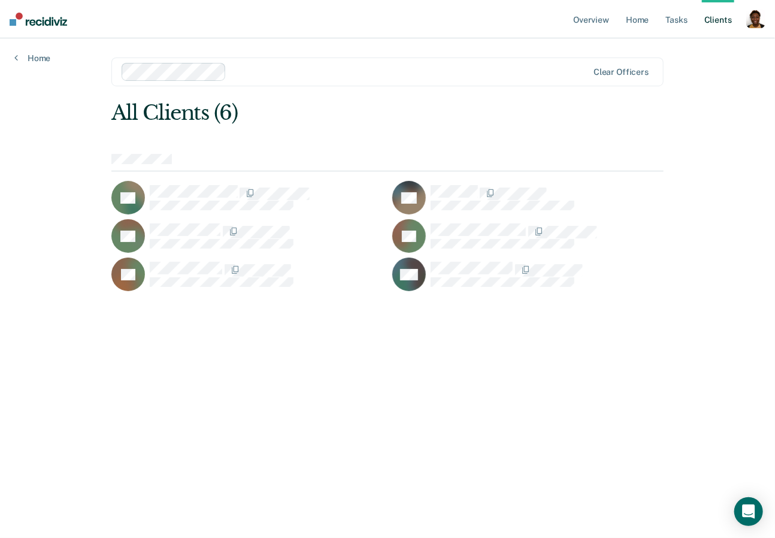
click at [484, 67] on div at bounding box center [409, 72] width 356 height 14
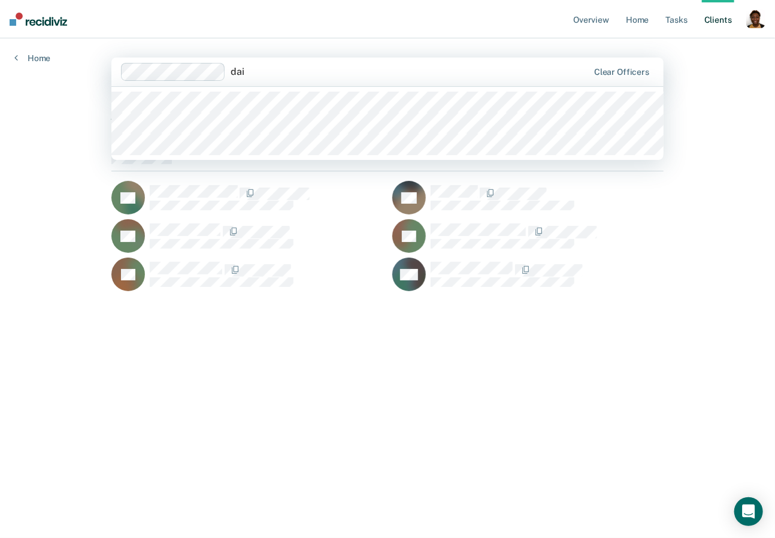
type input "dail"
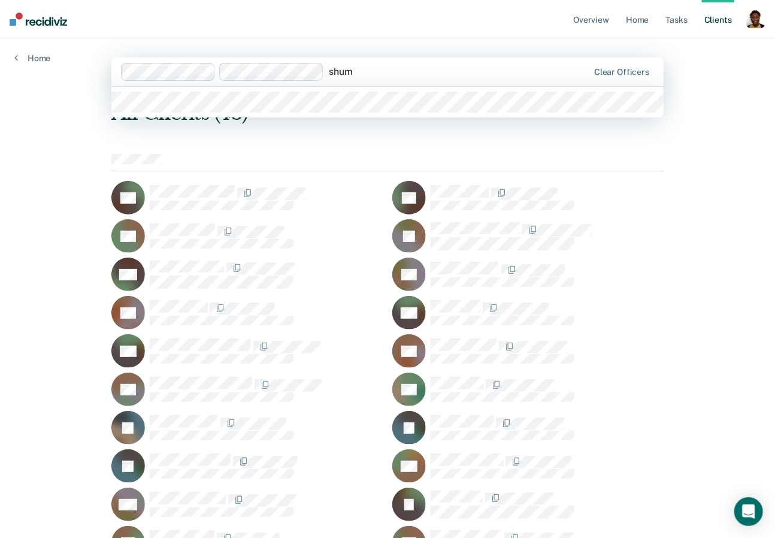
type input "shuma"
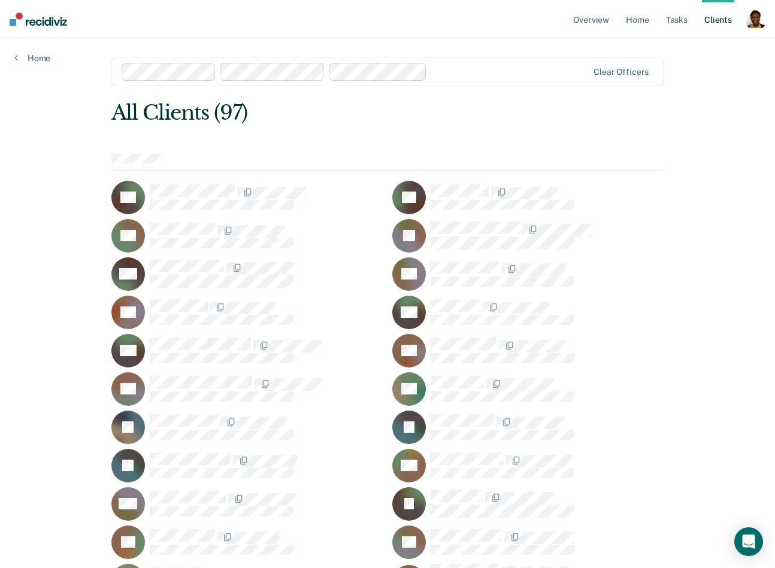
click at [515, 117] on div "All Clients (97)" at bounding box center [332, 113] width 442 height 25
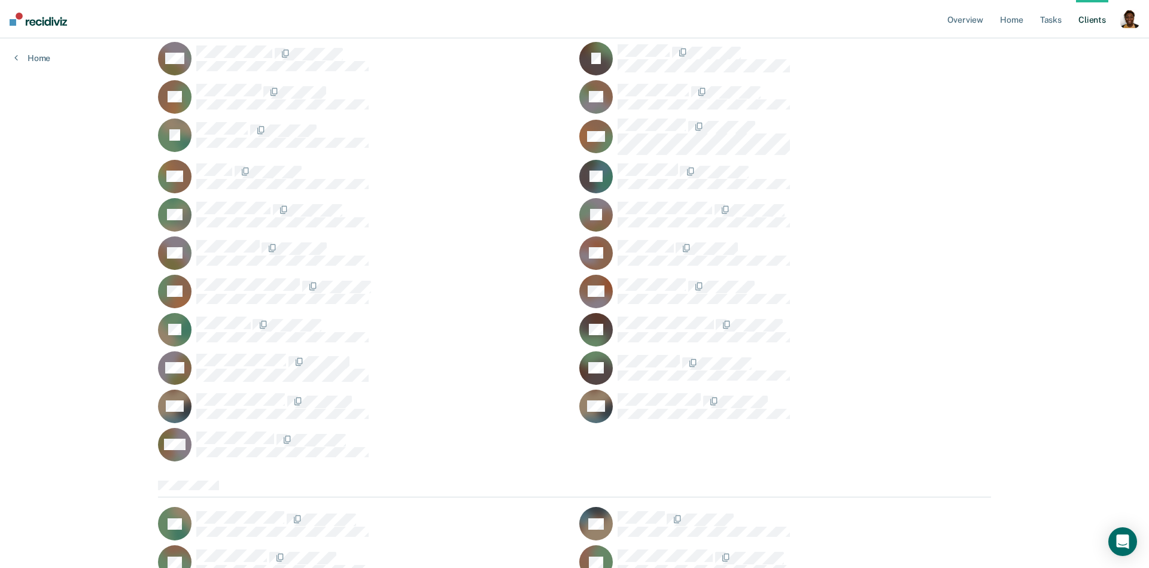
scroll to position [679, 0]
